Goal: Transaction & Acquisition: Download file/media

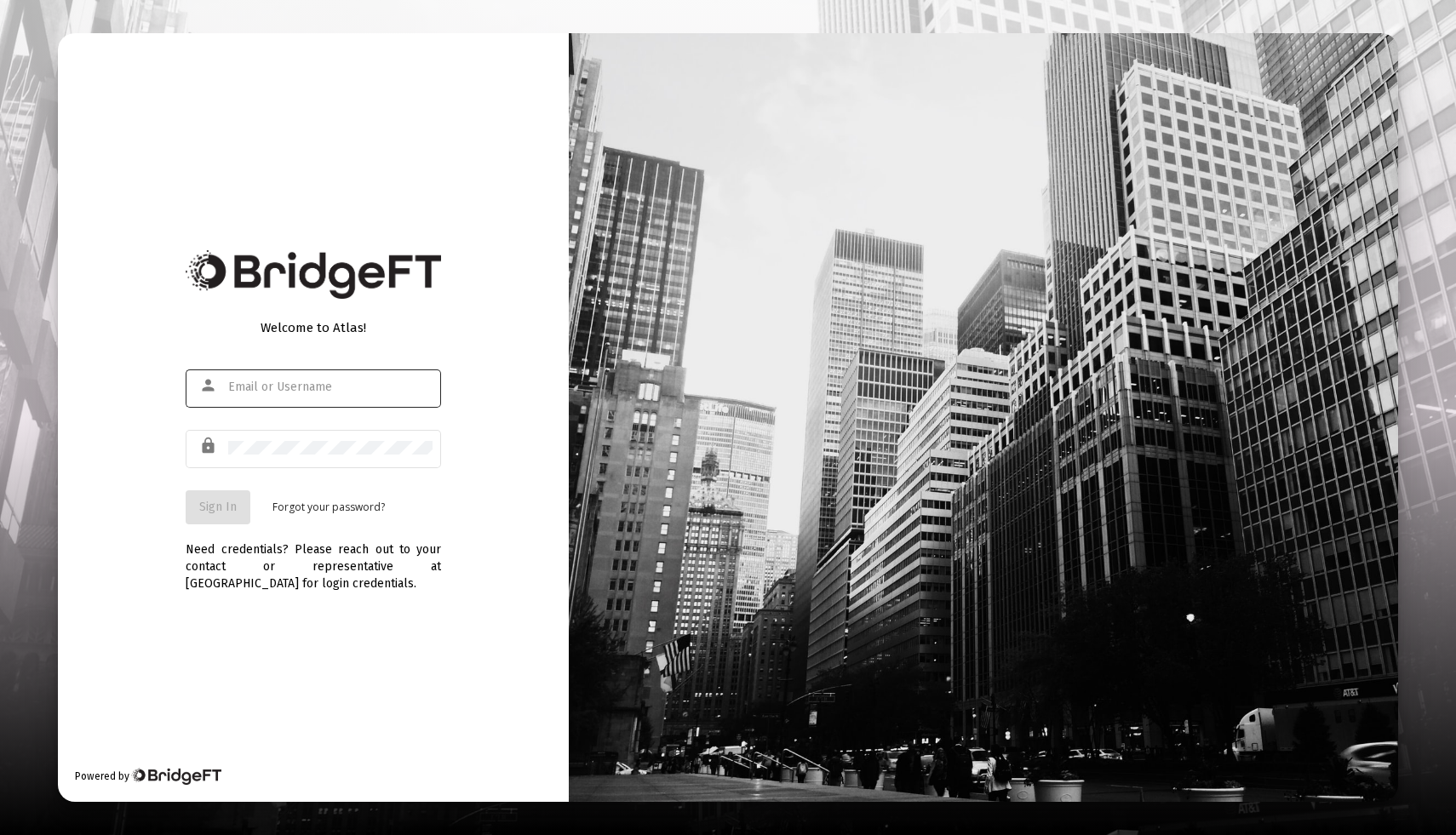
type input "[EMAIL_ADDRESS][DOMAIN_NAME]"
click at [210, 514] on button "Sign In" at bounding box center [218, 506] width 65 height 34
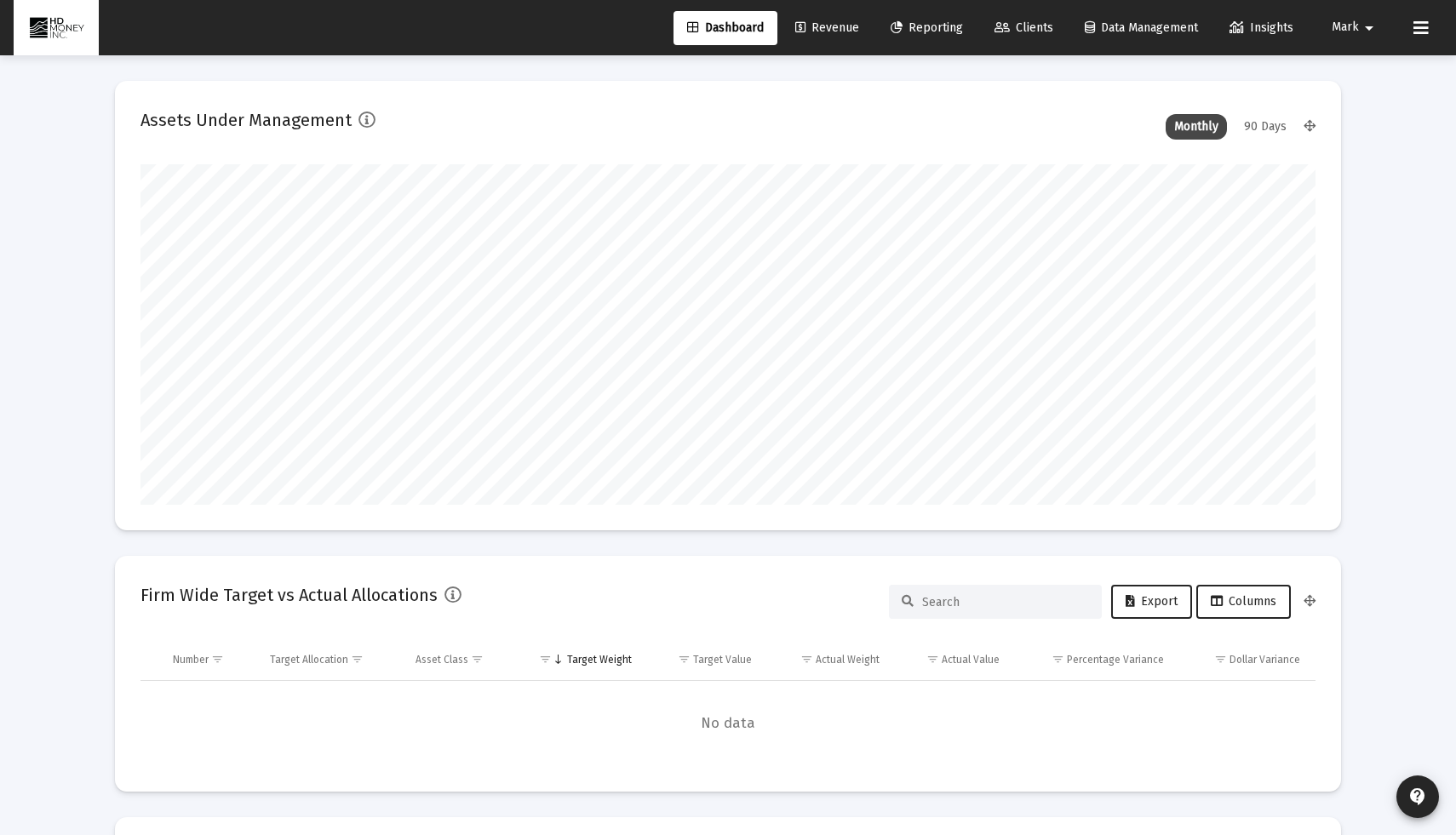
scroll to position [341, 633]
type input "[DATE]"
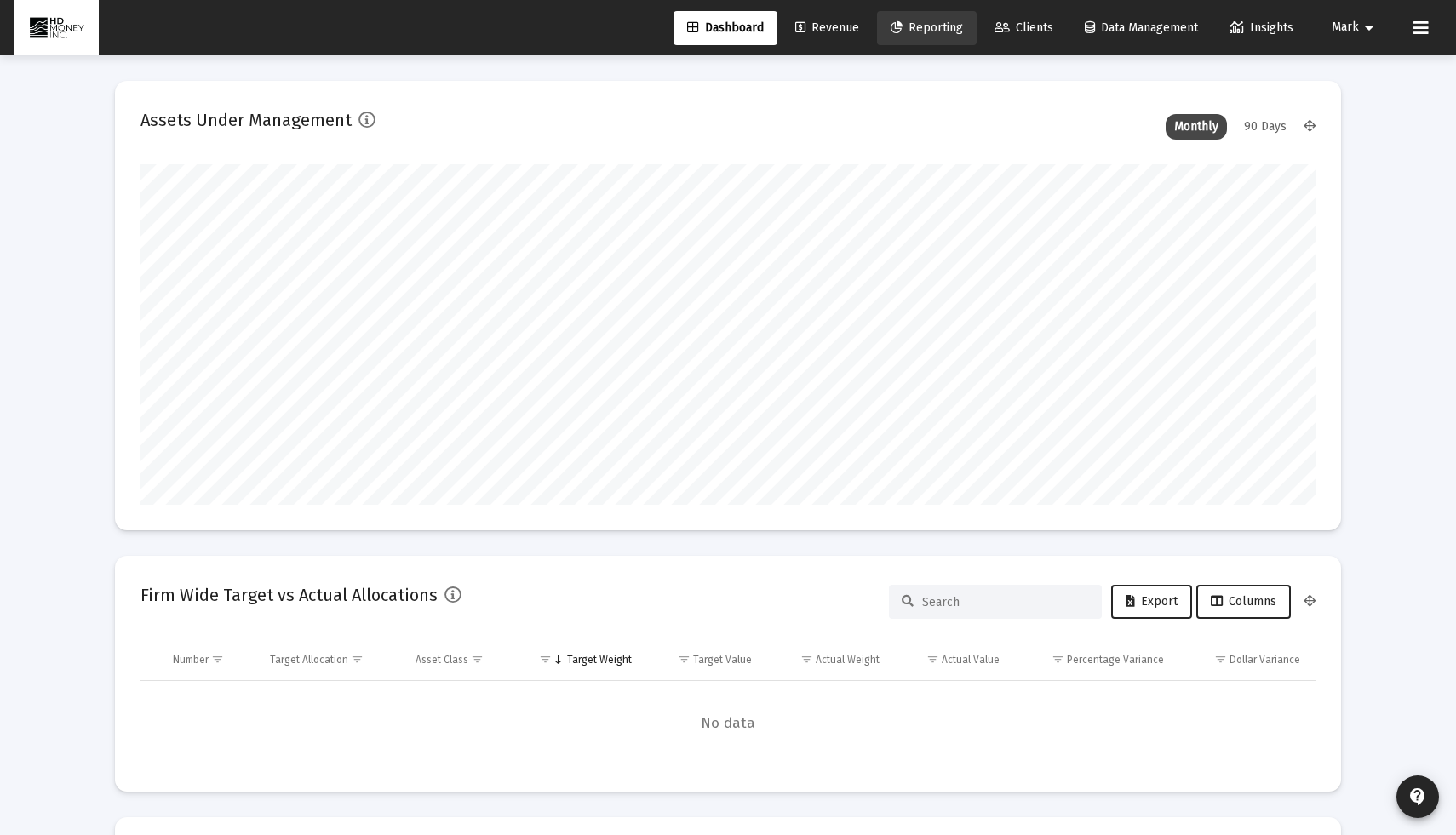
click at [925, 23] on span "Reporting" at bounding box center [927, 27] width 73 height 15
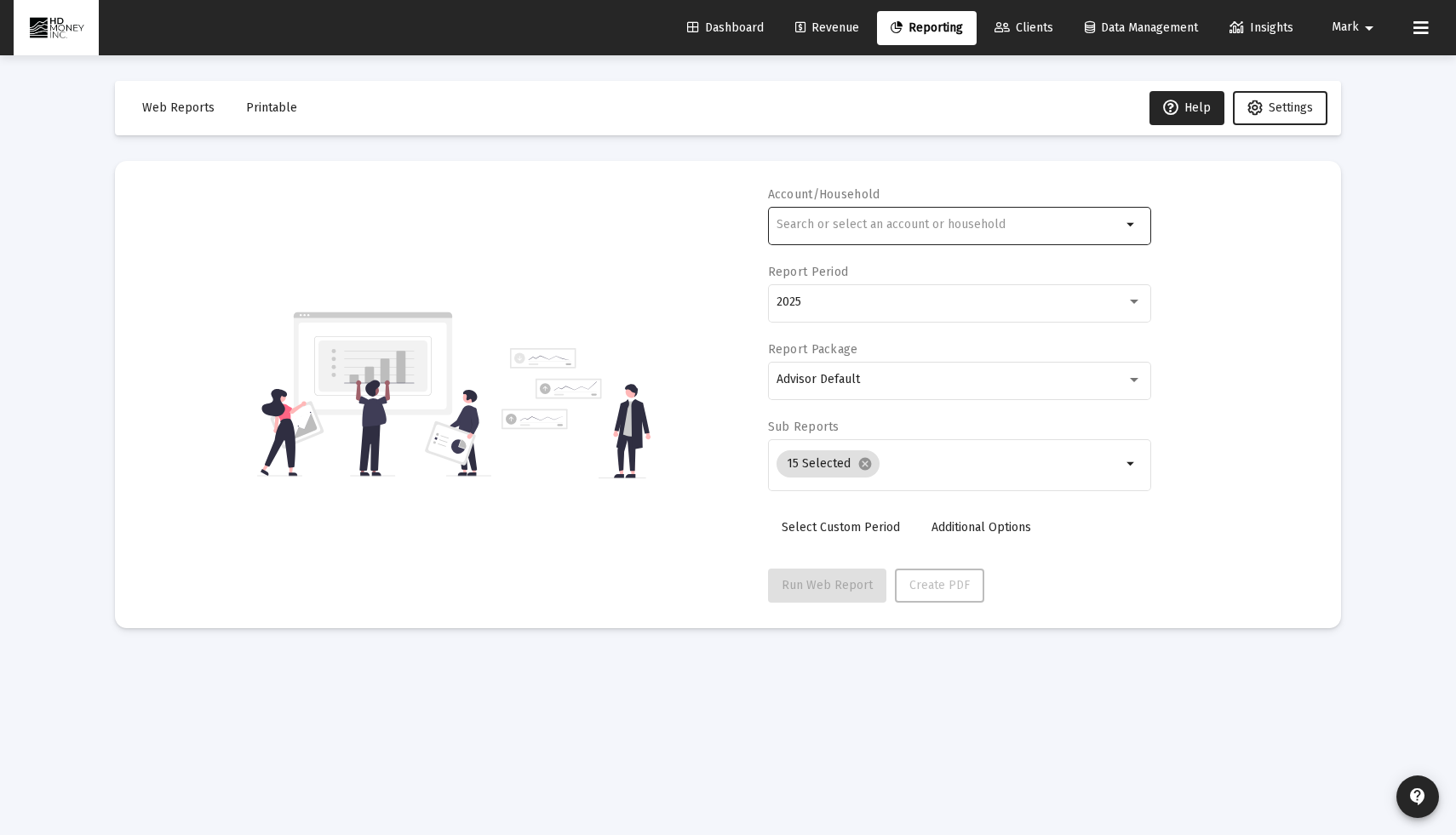
click at [942, 233] on div at bounding box center [948, 224] width 344 height 42
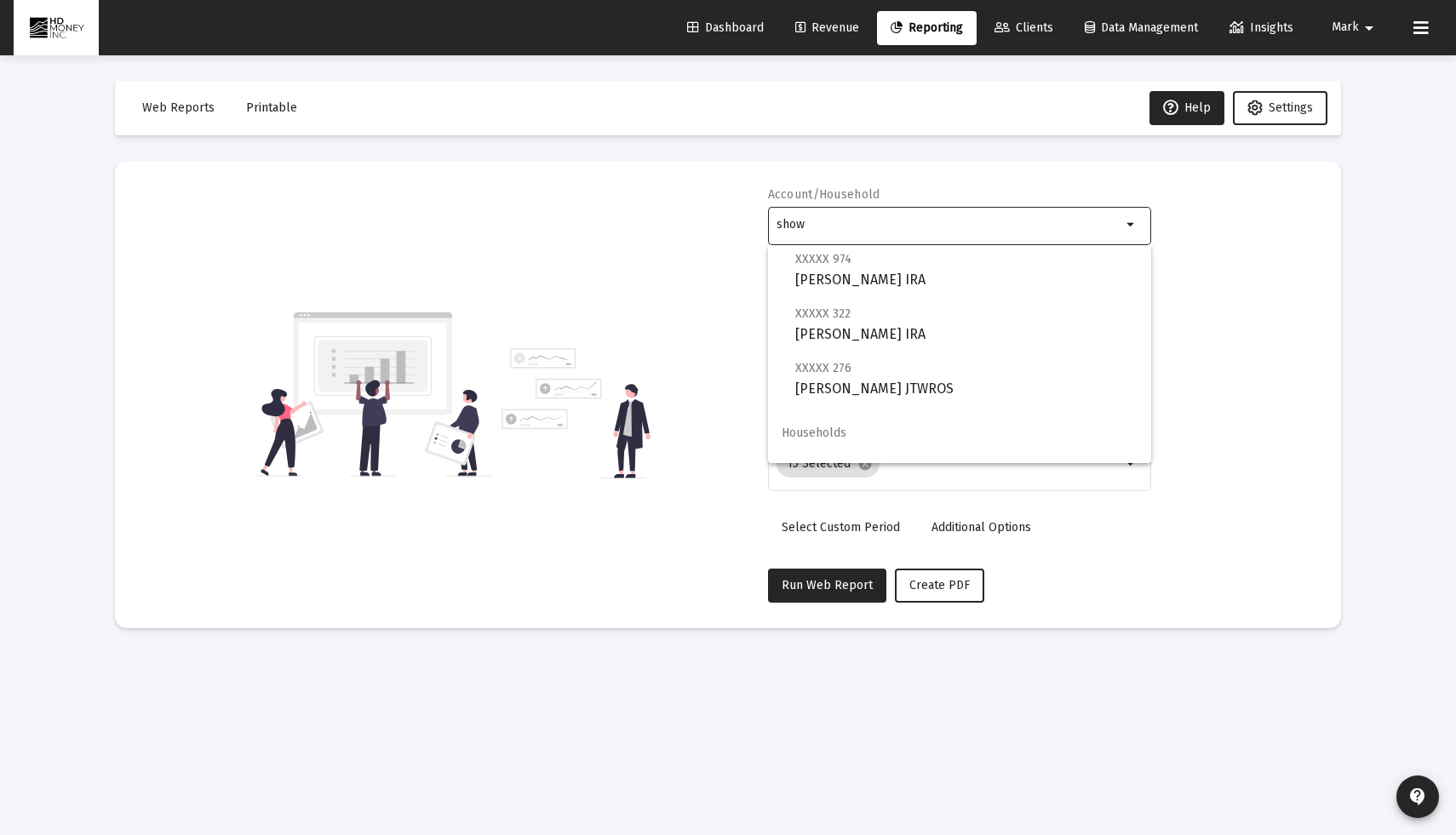
scroll to position [68, 0]
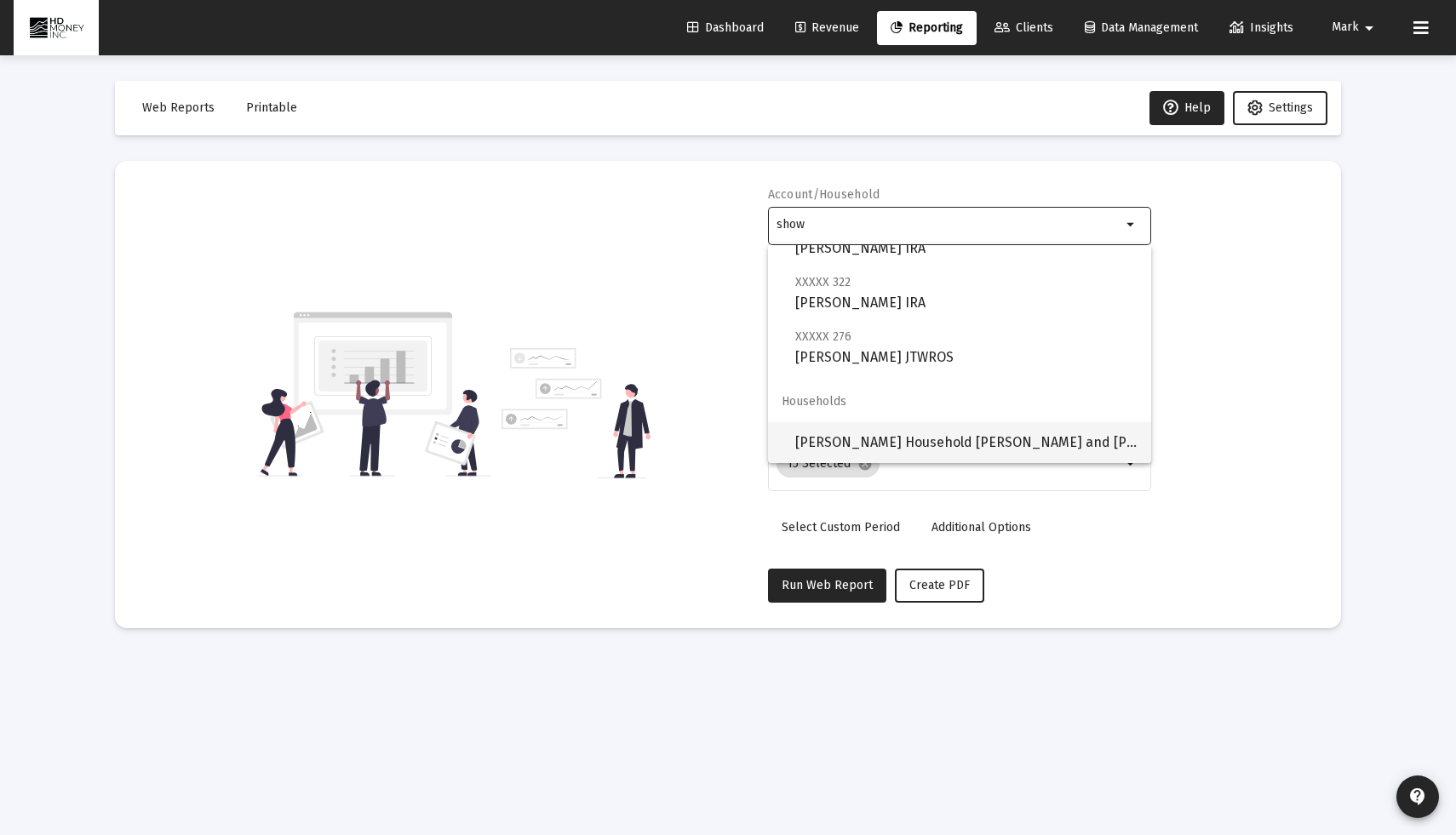
click at [962, 442] on span "Showalter Household Carol and Arthur" at bounding box center [966, 442] width 342 height 41
type input "Showalter Household Carol and Arthur"
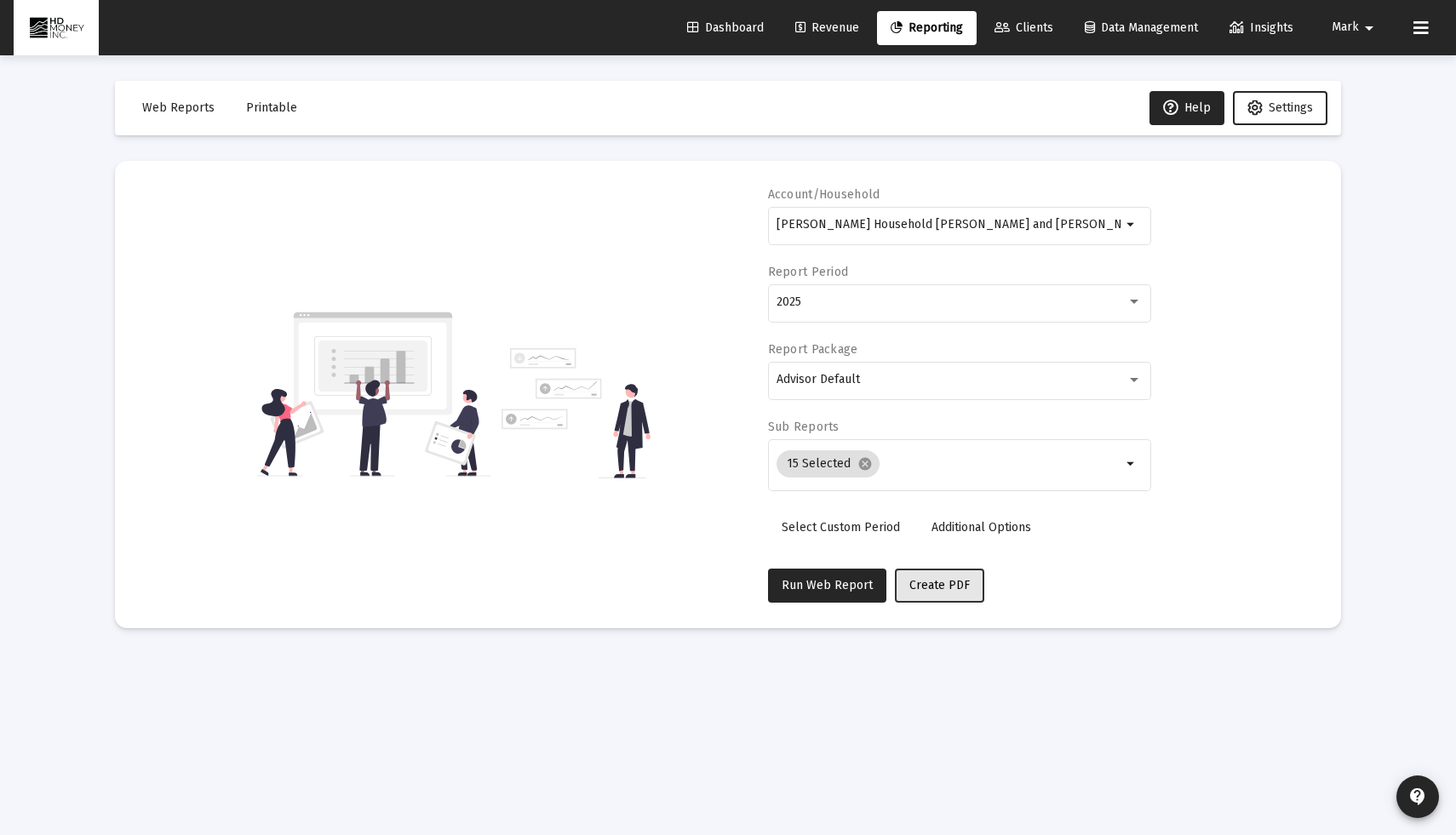
click at [936, 588] on span "Create PDF" at bounding box center [939, 584] width 60 height 15
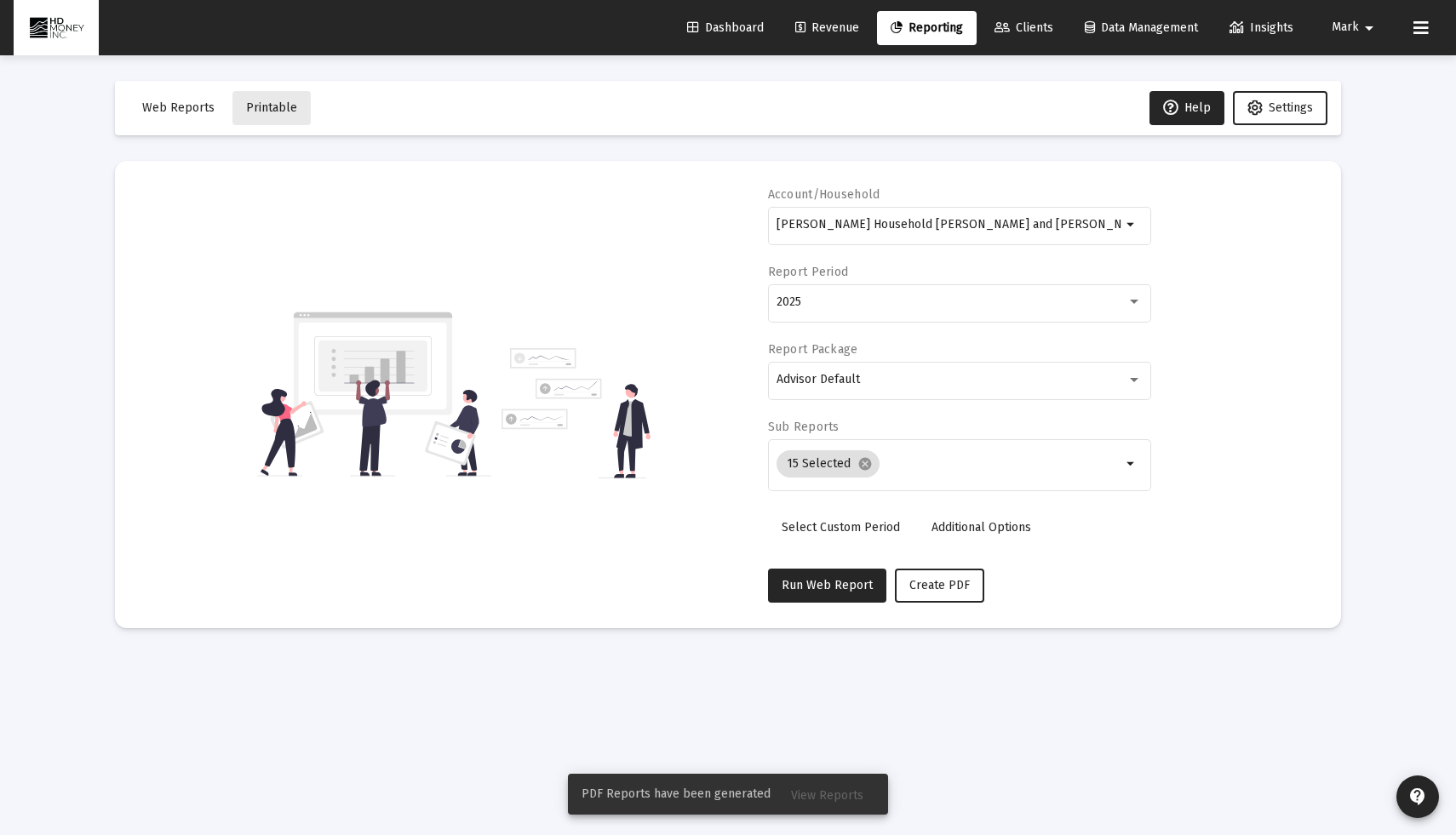
click at [287, 116] on button "Printable" at bounding box center [271, 108] width 78 height 34
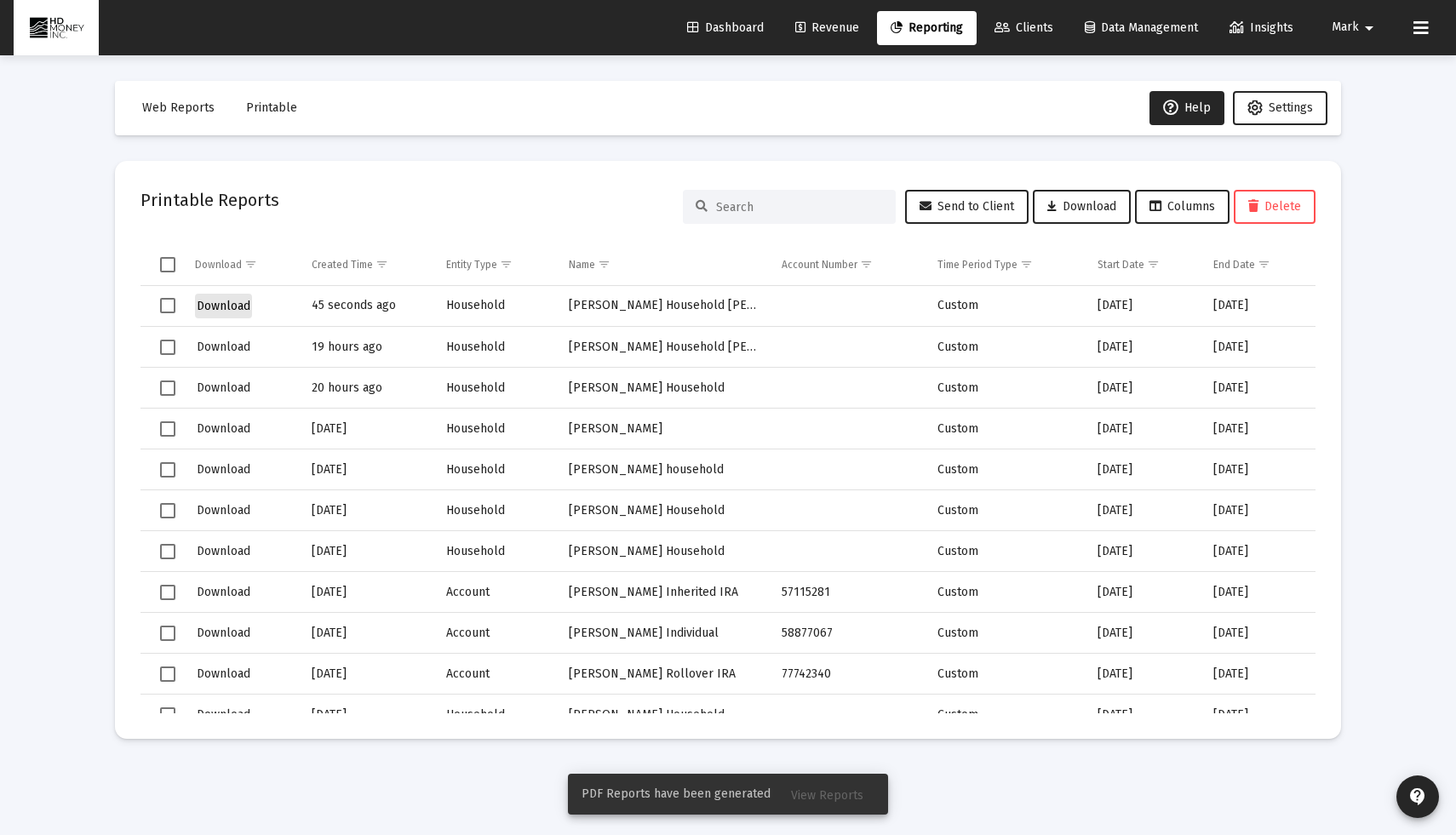
click at [215, 308] on span "Download" at bounding box center [223, 306] width 53 height 15
